Goal: Complete application form: Complete application form

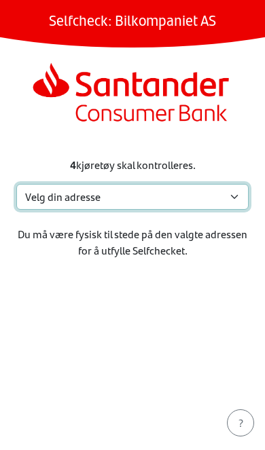
click at [213, 197] on select "Velg din adresse [STREET_ADDRESS] Min adresse mangler" at bounding box center [132, 197] width 232 height 26
select select "310"
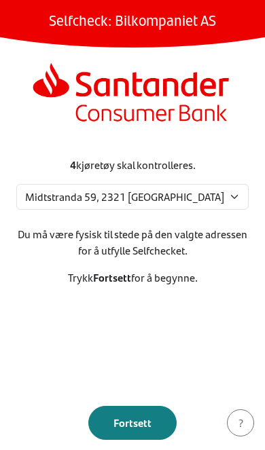
click at [113, 420] on div "Fortsett" at bounding box center [133, 423] width 60 height 16
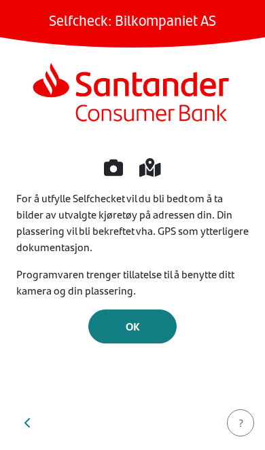
click at [104, 328] on div "OK" at bounding box center [133, 327] width 60 height 16
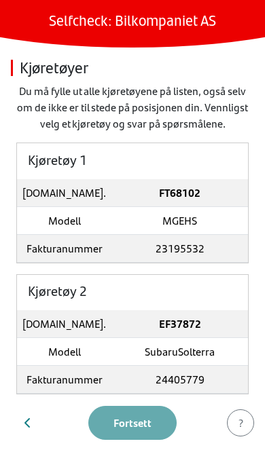
click at [197, 205] on td "FT68102" at bounding box center [179, 193] width 137 height 28
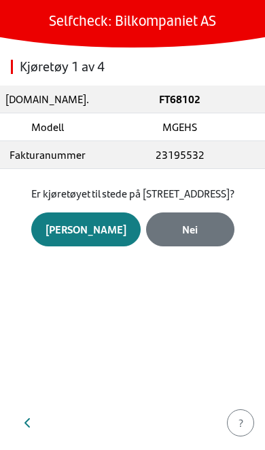
click at [102, 238] on div "[PERSON_NAME]" at bounding box center [86, 229] width 81 height 16
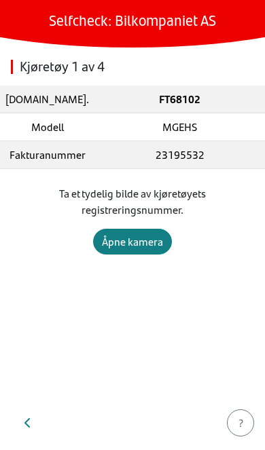
click at [144, 241] on div "Åpne kamera" at bounding box center [132, 242] width 61 height 16
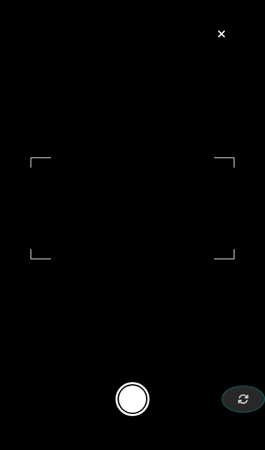
click at [140, 412] on button at bounding box center [133, 400] width 34 height 34
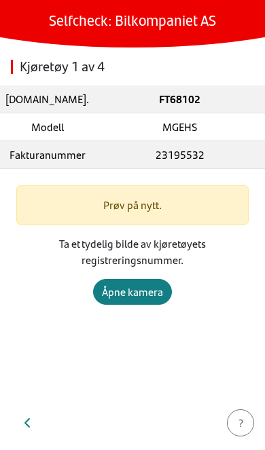
click at [149, 291] on div "Åpne kamera" at bounding box center [132, 292] width 61 height 16
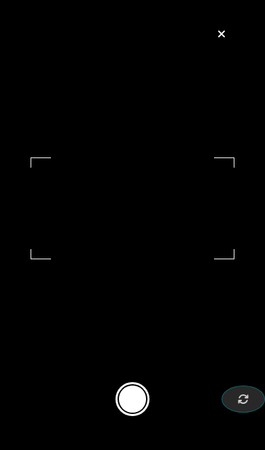
click at [226, 35] on div "button" at bounding box center [221, 34] width 27 height 16
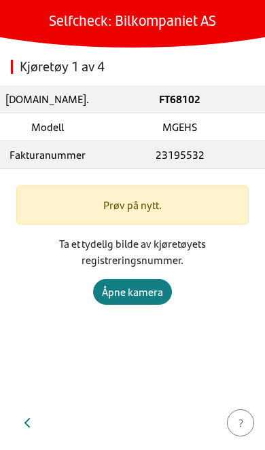
click at [24, 418] on button "button" at bounding box center [28, 423] width 34 height 33
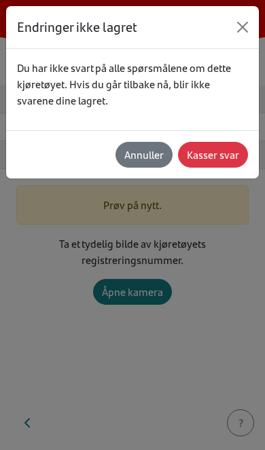
click at [156, 158] on div "Annuller" at bounding box center [143, 155] width 39 height 16
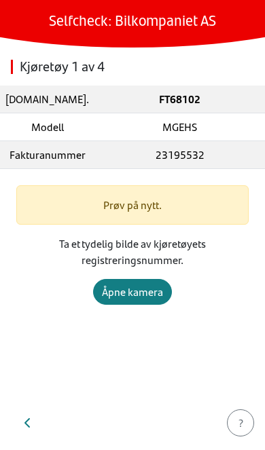
click at [24, 423] on icon "button" at bounding box center [27, 423] width 7 height 11
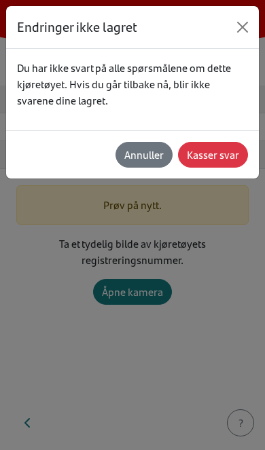
click at [232, 154] on div "Kasser svar" at bounding box center [213, 155] width 52 height 16
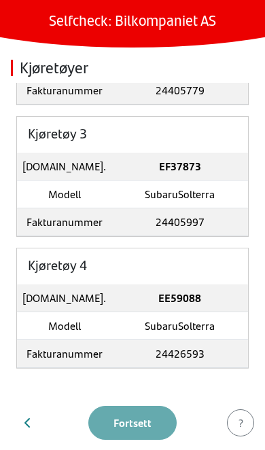
scroll to position [289, 0]
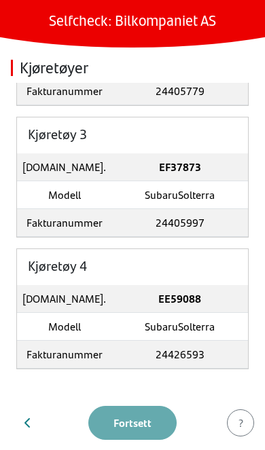
click at [194, 316] on td "SubaruSolterra" at bounding box center [179, 327] width 137 height 28
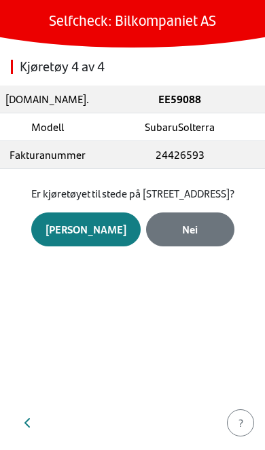
click at [99, 238] on div "[PERSON_NAME]" at bounding box center [86, 229] width 81 height 16
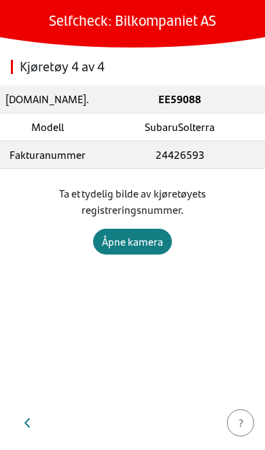
click at [141, 250] on button "Åpne kamera" at bounding box center [132, 242] width 79 height 26
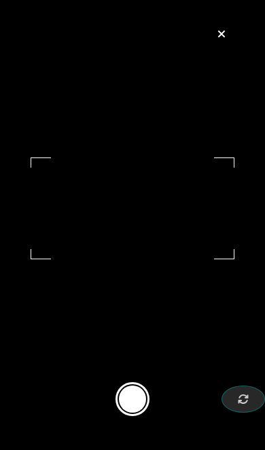
click at [137, 402] on button at bounding box center [133, 400] width 34 height 34
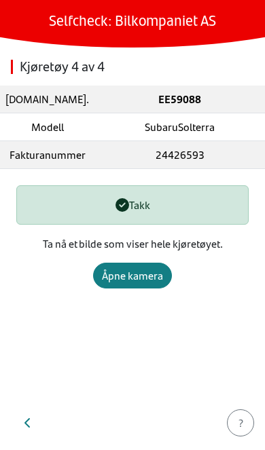
click at [143, 277] on div "Åpne kamera" at bounding box center [132, 276] width 61 height 16
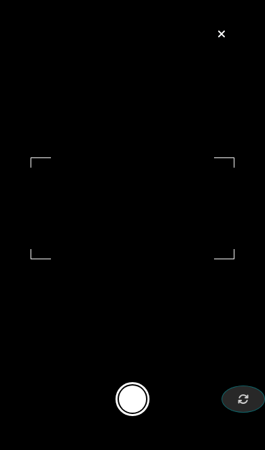
click at [141, 411] on button at bounding box center [133, 400] width 34 height 34
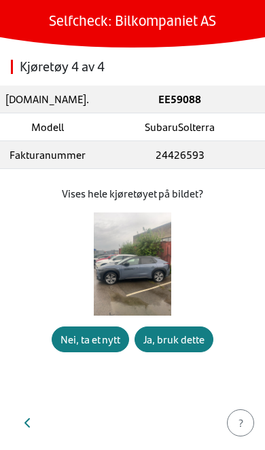
click at [194, 353] on button "Ja, bruk dette" at bounding box center [174, 340] width 79 height 26
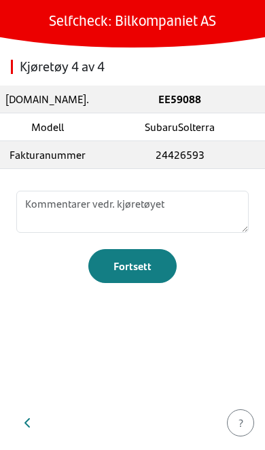
click at [143, 274] on div "Fortsett" at bounding box center [133, 266] width 60 height 16
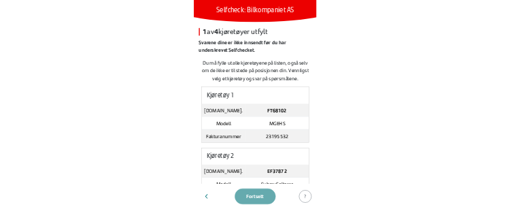
scroll to position [0, 0]
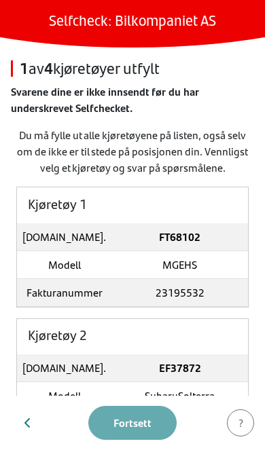
click at [194, 266] on td "MGEHS" at bounding box center [179, 265] width 137 height 28
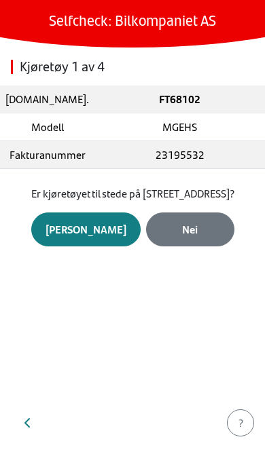
click at [103, 238] on div "[PERSON_NAME]" at bounding box center [86, 229] width 81 height 16
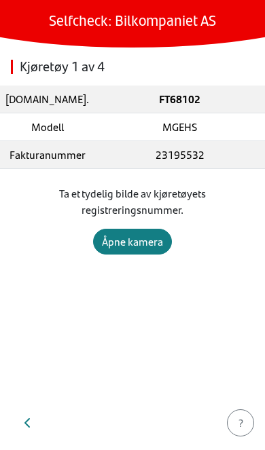
click at [147, 243] on div "Åpne kamera" at bounding box center [132, 242] width 61 height 16
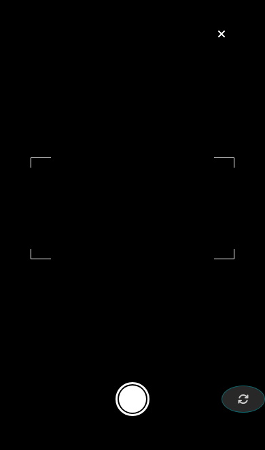
click at [142, 412] on button at bounding box center [133, 400] width 34 height 34
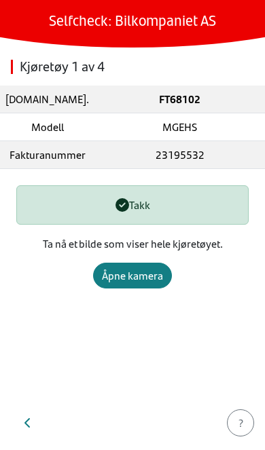
click at [145, 284] on button "Åpne kamera" at bounding box center [132, 276] width 79 height 26
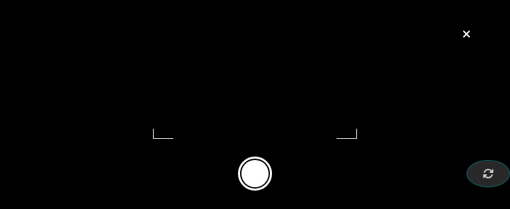
scroll to position [15, 0]
click at [260, 185] on button at bounding box center [255, 173] width 34 height 34
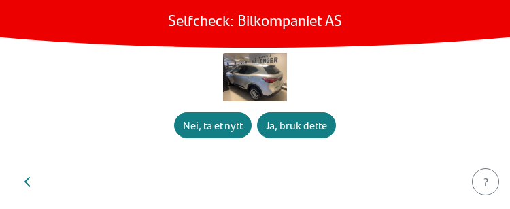
click at [264, 130] on div "Ja, bruk dette" at bounding box center [296, 125] width 61 height 16
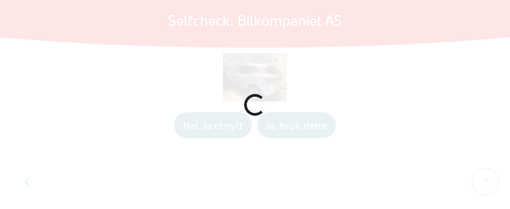
scroll to position [145, 0]
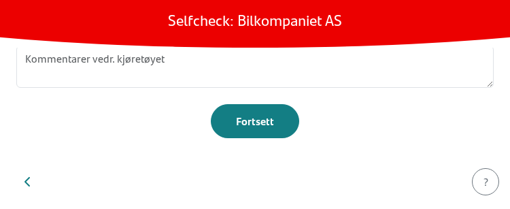
click at [264, 124] on button "Fortsett" at bounding box center [255, 121] width 88 height 34
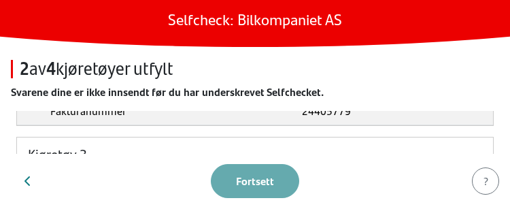
scroll to position [255, 0]
